Goal: Task Accomplishment & Management: Use online tool/utility

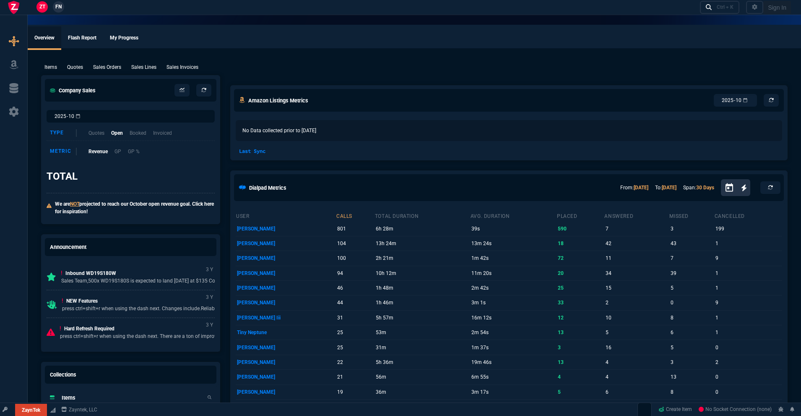
select select "18: totals"
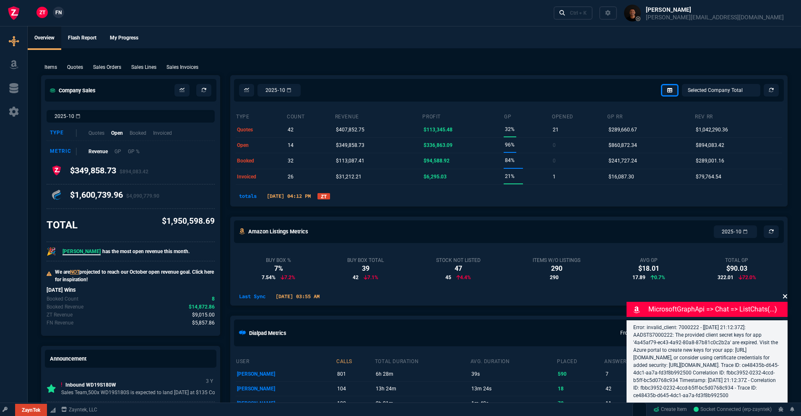
click at [786, 294] on icon at bounding box center [785, 296] width 4 height 4
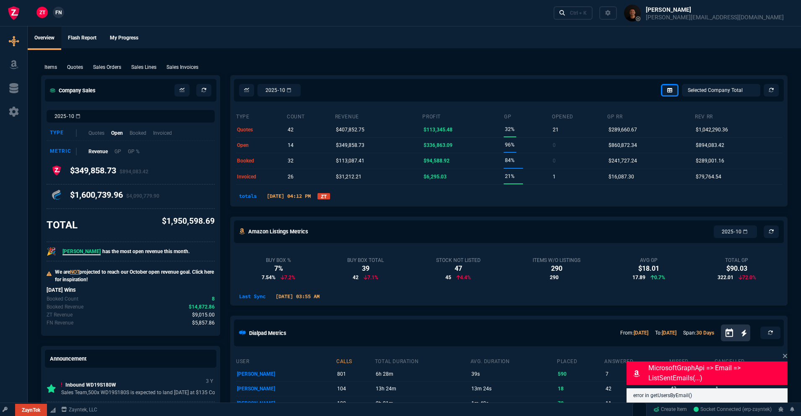
drag, startPoint x: 788, startPoint y: 355, endPoint x: 781, endPoint y: 356, distance: 7.1
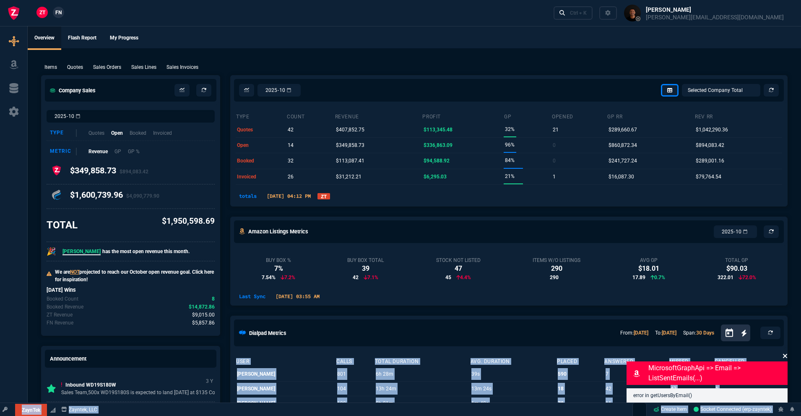
click at [783, 354] on icon at bounding box center [785, 355] width 5 height 7
